Goal: Task Accomplishment & Management: Manage account settings

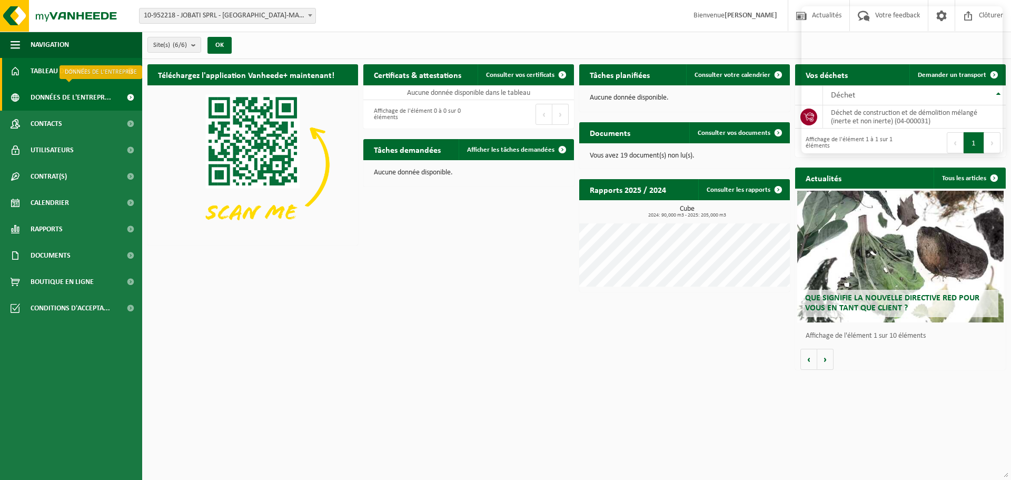
click at [81, 102] on span "Données de l'entrepr..." at bounding box center [71, 97] width 81 height 26
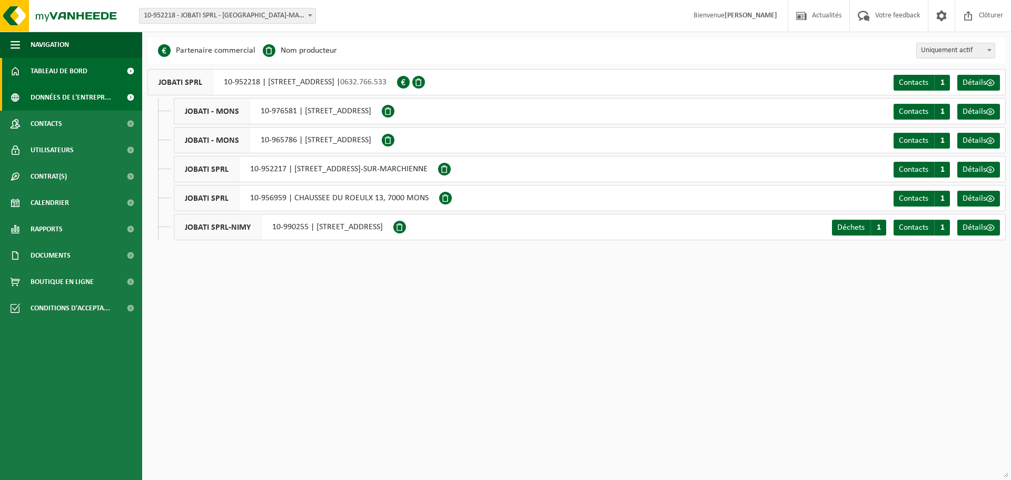
click at [72, 73] on span "Tableau de bord" at bounding box center [59, 71] width 57 height 26
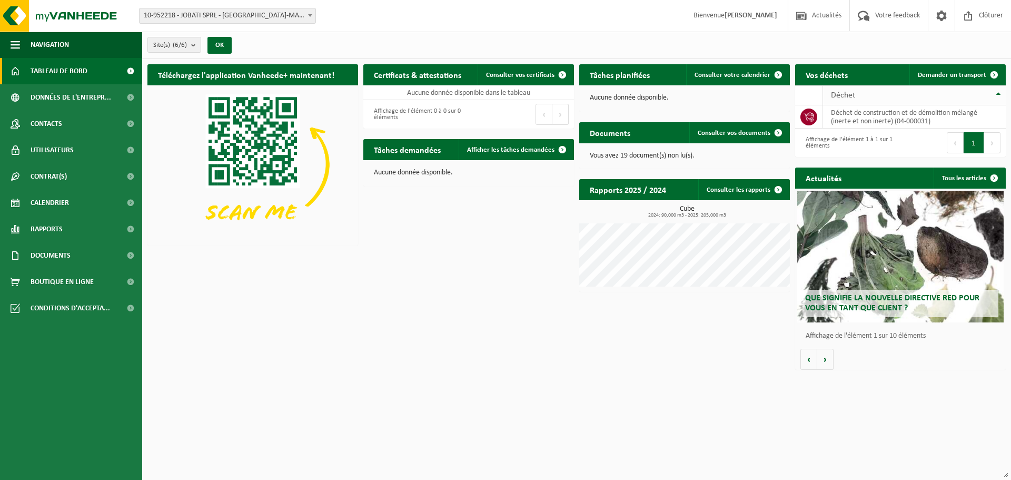
click at [999, 92] on th "Déchet" at bounding box center [914, 95] width 183 height 20
click at [936, 112] on td "déchet de construction et de démolition mélangé (inerte et non inerte) (04-0000…" at bounding box center [914, 116] width 183 height 23
click at [810, 117] on icon at bounding box center [809, 117] width 11 height 11
click at [970, 75] on span "Demander un transport" at bounding box center [952, 75] width 68 height 7
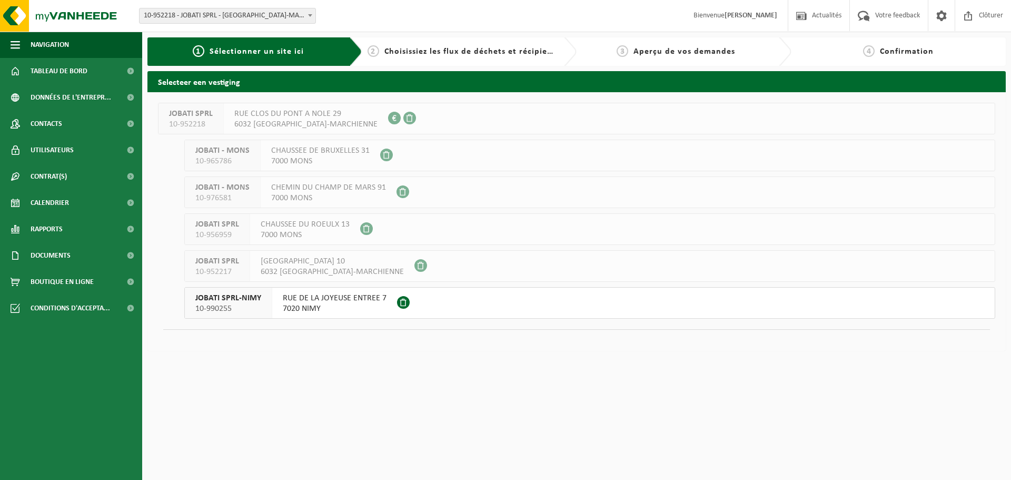
click at [339, 303] on span "7020 NIMY" at bounding box center [335, 308] width 104 height 11
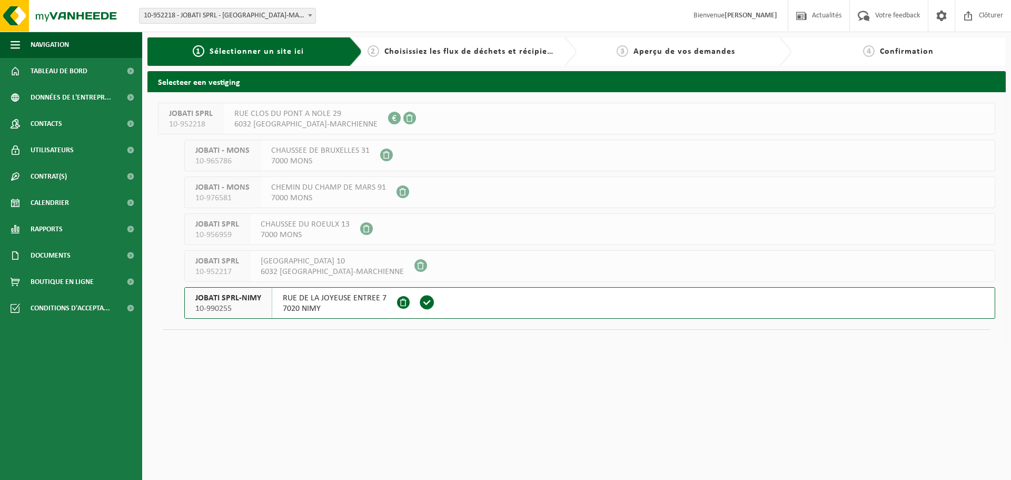
click at [339, 303] on span "7020 NIMY" at bounding box center [335, 308] width 104 height 11
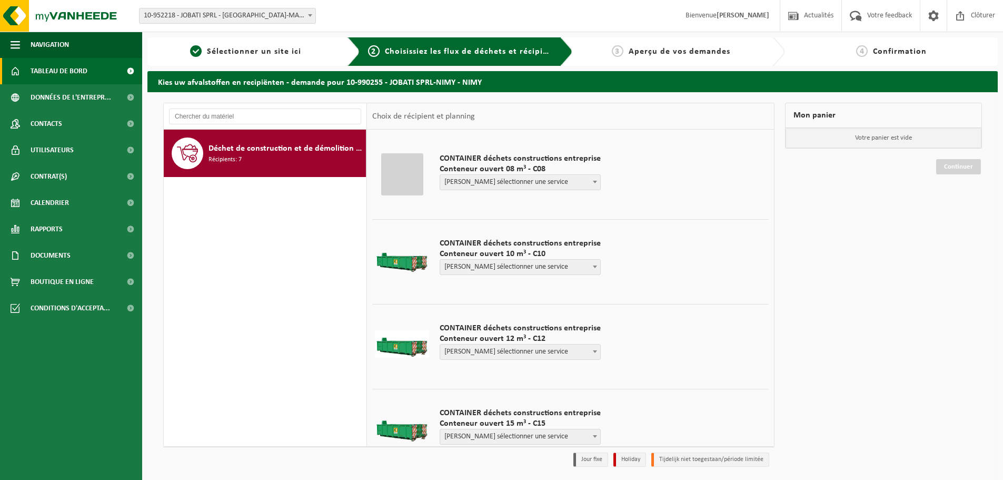
click at [75, 68] on span "Tableau de bord" at bounding box center [59, 71] width 57 height 26
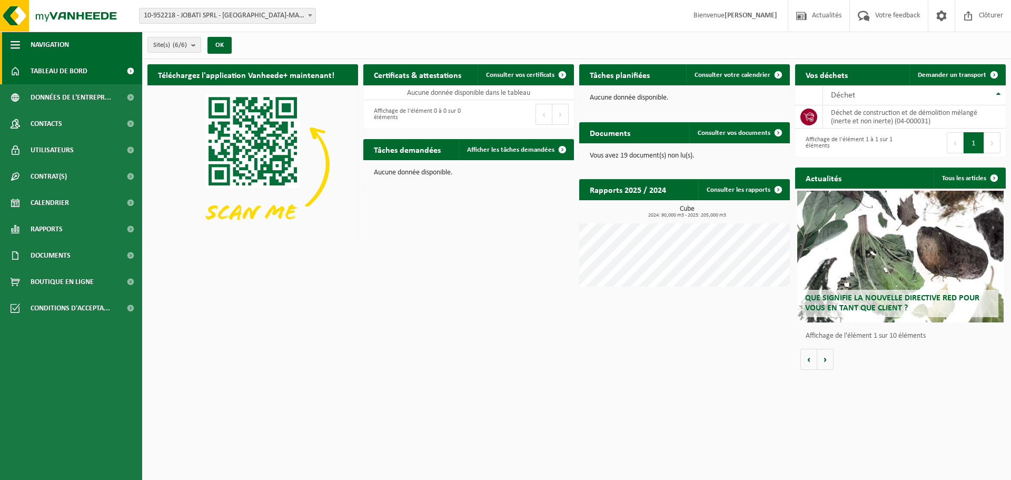
click at [19, 45] on span "button" at bounding box center [15, 45] width 9 height 26
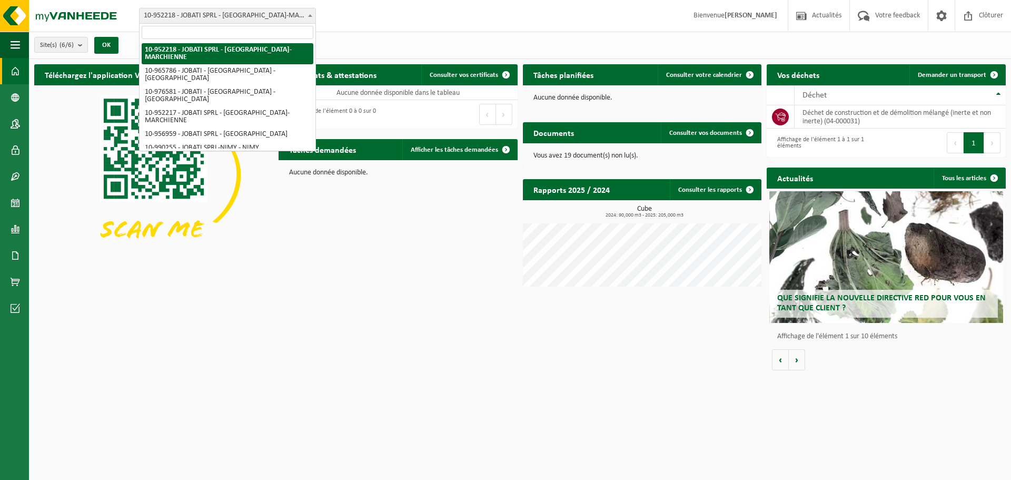
click at [199, 10] on span "10-952218 - JOBATI SPRL - [GEOGRAPHIC_DATA]-MARCHIENNE" at bounding box center [228, 15] width 176 height 15
click at [383, 7] on div "Site: 10-952218 - JOBATI SPRL - MONT-SUR-MARCHIENNE 10-965786 - JOBATI - MONS -…" at bounding box center [505, 16] width 1011 height 32
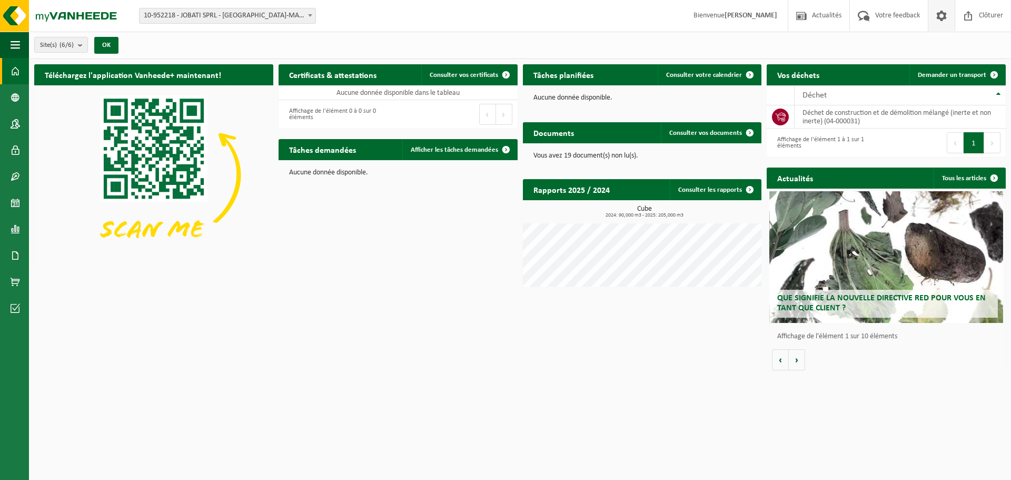
click at [936, 17] on span at bounding box center [942, 15] width 16 height 31
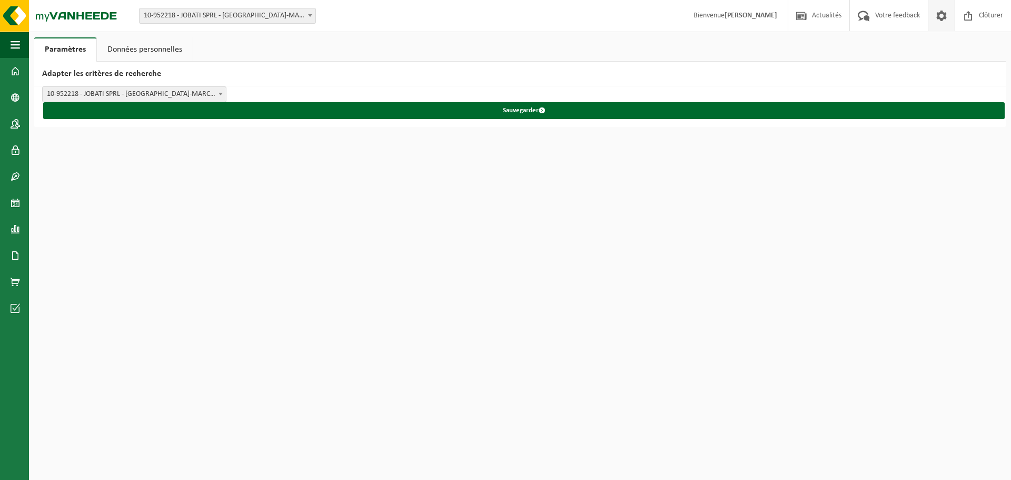
click at [935, 19] on span at bounding box center [942, 15] width 16 height 31
click at [15, 74] on span at bounding box center [15, 71] width 9 height 26
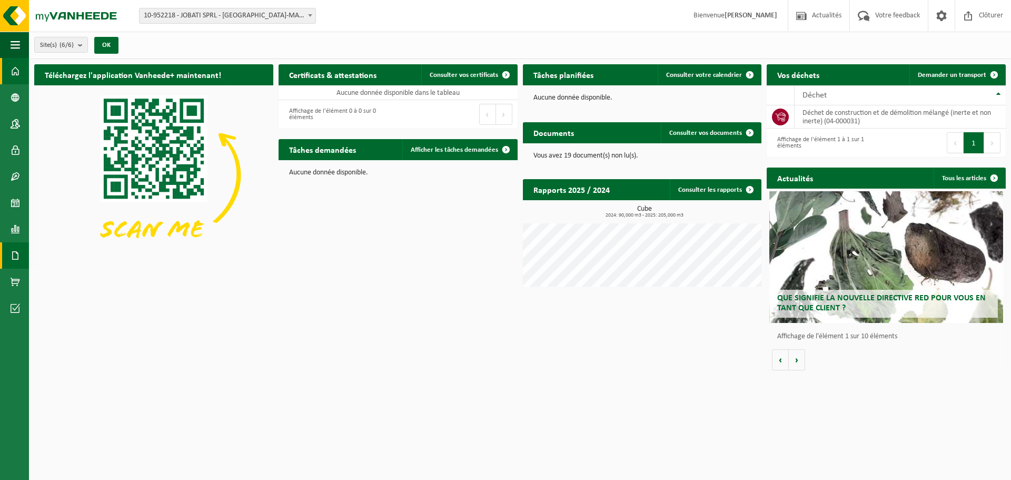
click at [14, 256] on span at bounding box center [15, 255] width 9 height 26
click at [85, 254] on span "Factures" at bounding box center [74, 255] width 27 height 20
